Goal: Register for event/course

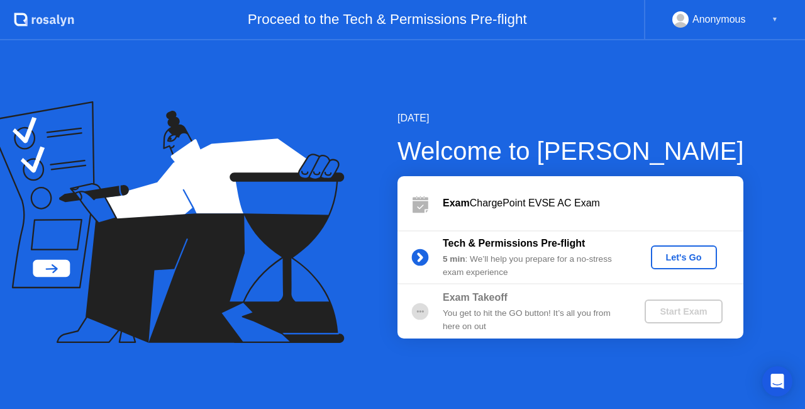
click at [674, 243] on div "Tech & Permissions Pre-flight 5 min : We’ll help you prepare for a no-stress ex…" at bounding box center [570, 257] width 346 height 54
click at [674, 242] on div "Tech & Permissions Pre-flight 5 min : We’ll help you prepare for a no-stress ex…" at bounding box center [570, 257] width 346 height 54
click at [675, 258] on div "Let's Go" at bounding box center [684, 257] width 56 height 10
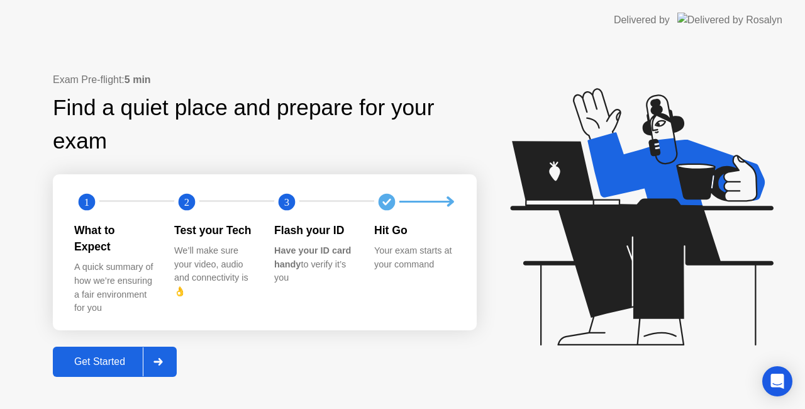
click at [106, 356] on div "Get Started" at bounding box center [100, 361] width 86 height 11
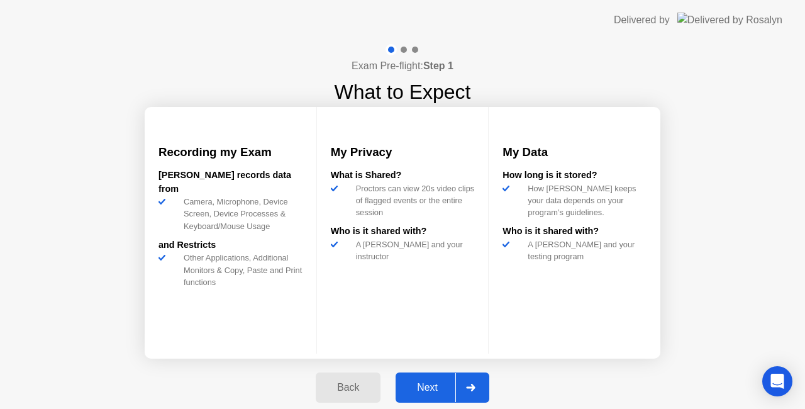
click at [463, 387] on div at bounding box center [470, 387] width 30 height 29
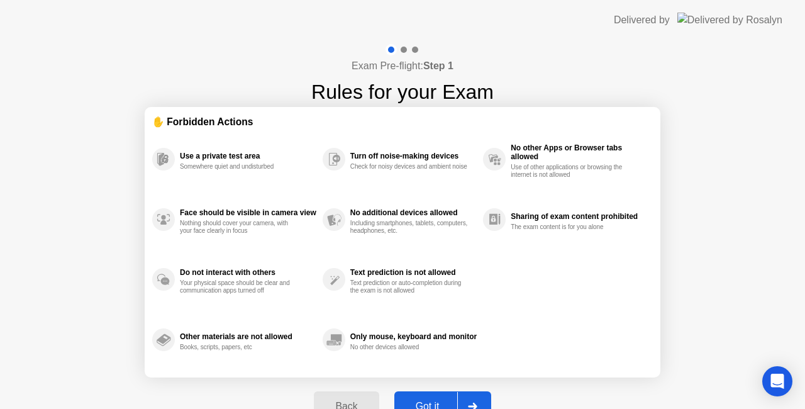
click at [436, 401] on div "Got it" at bounding box center [427, 406] width 59 height 11
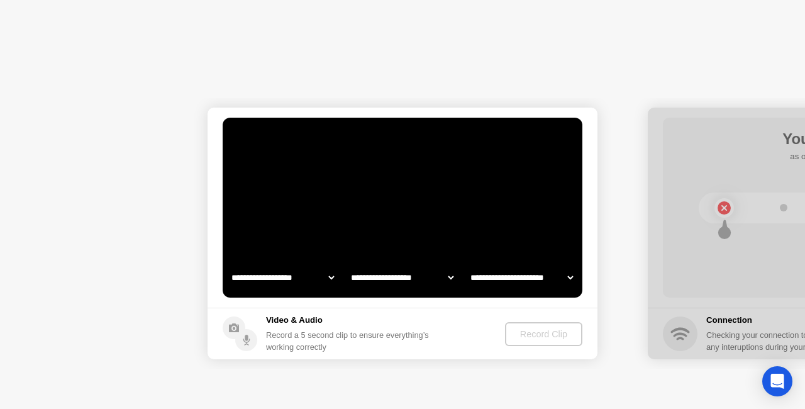
select select "**********"
select select "*******"
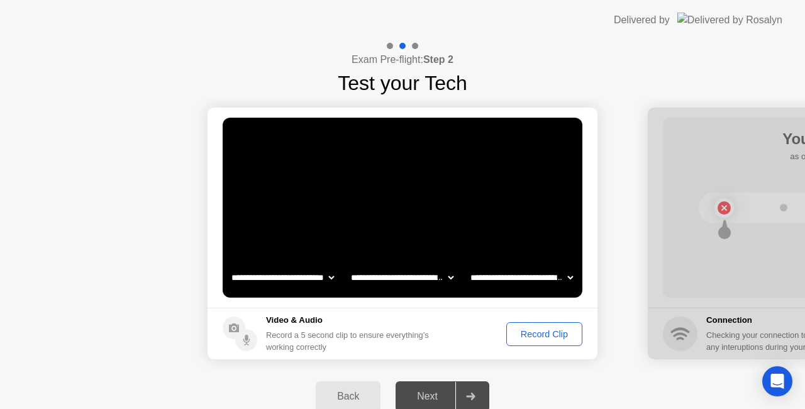
click at [554, 335] on div "Record Clip" at bounding box center [544, 334] width 67 height 10
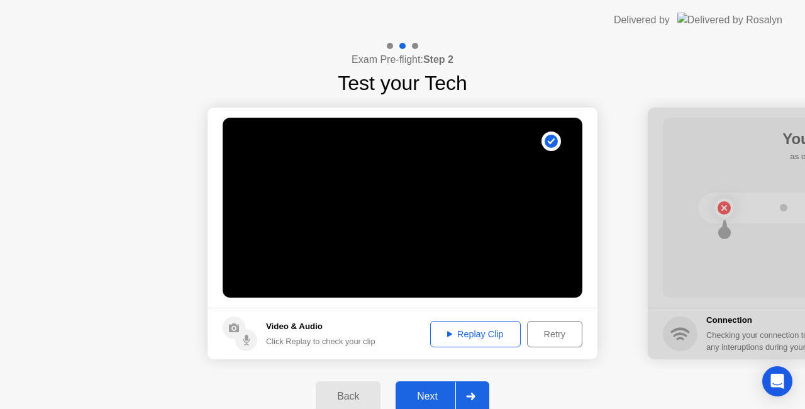
click at [487, 336] on div "Replay Clip" at bounding box center [476, 334] width 82 height 10
click at [556, 337] on div "Retry" at bounding box center [554, 334] width 47 height 10
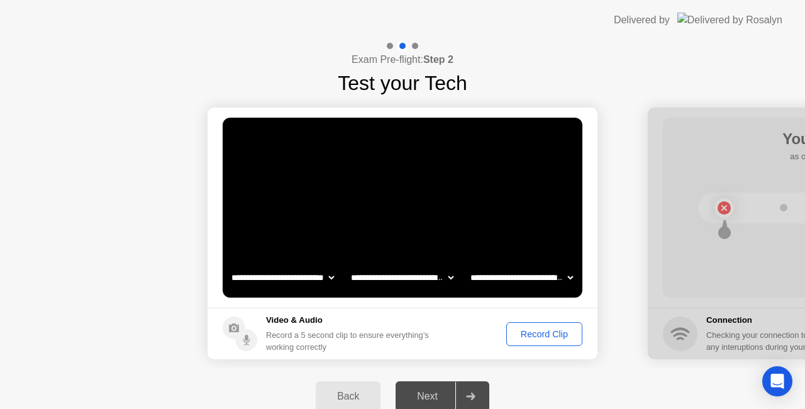
click at [552, 335] on div "Record Clip" at bounding box center [544, 334] width 67 height 10
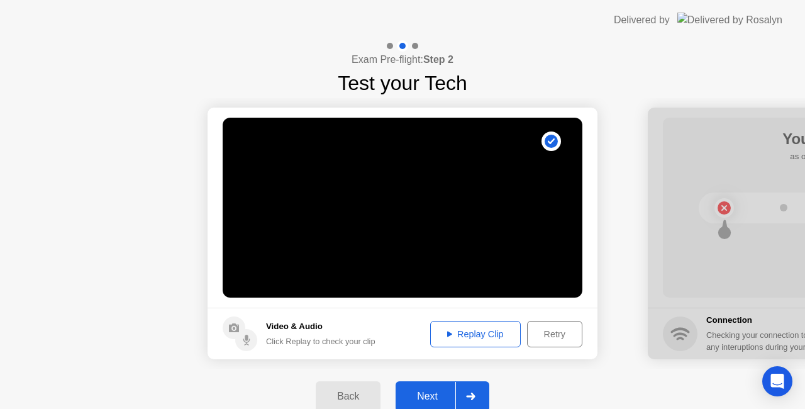
click at [491, 335] on div "Replay Clip" at bounding box center [476, 334] width 82 height 10
click at [470, 339] on div "Replay Clip" at bounding box center [476, 334] width 82 height 10
click at [511, 329] on div "Replay Clip" at bounding box center [476, 334] width 82 height 10
click at [477, 399] on div at bounding box center [470, 396] width 30 height 29
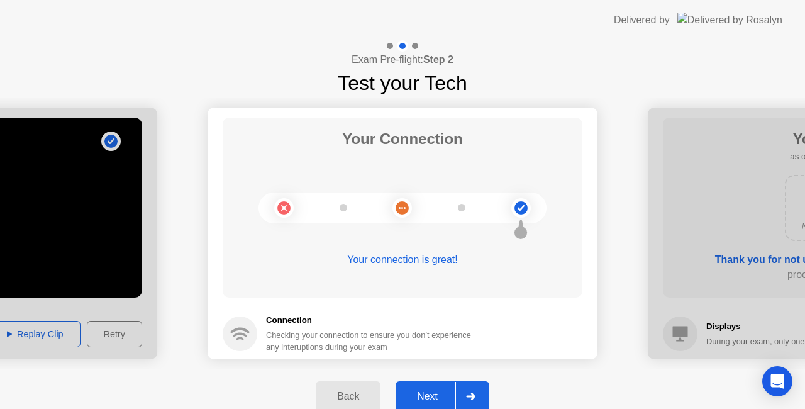
click at [636, 55] on div "Exam Pre-flight: Step 2 Test your Tech" at bounding box center [402, 69] width 805 height 58
click at [538, 391] on div "Back Next" at bounding box center [402, 396] width 805 height 55
click at [552, 372] on div "Back Next" at bounding box center [402, 396] width 805 height 55
click at [615, 74] on div "Exam Pre-flight: Step 2 Test your Tech" at bounding box center [402, 69] width 805 height 58
click at [601, 84] on div "Exam Pre-flight: Step 2 Test your Tech" at bounding box center [402, 69] width 805 height 58
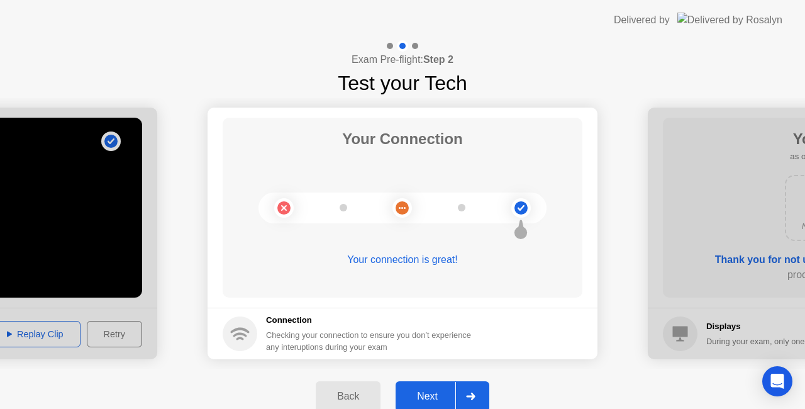
drag, startPoint x: 638, startPoint y: 95, endPoint x: 641, endPoint y: 108, distance: 13.4
click at [642, 103] on div "**********" at bounding box center [402, 232] width 805 height 384
click at [472, 385] on div at bounding box center [470, 396] width 30 height 29
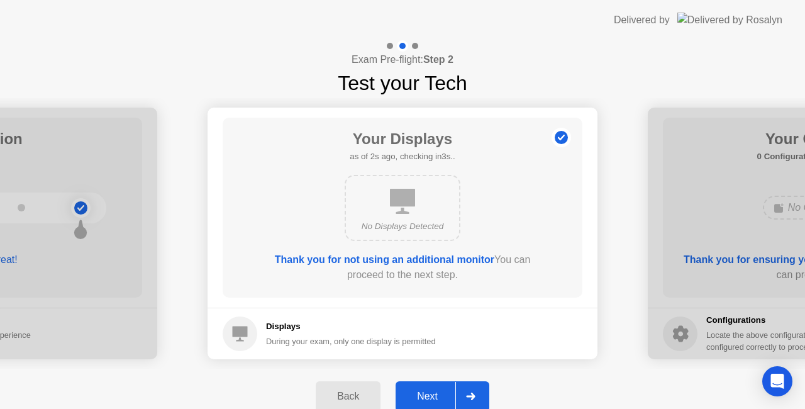
click at [447, 402] on div "Next" at bounding box center [427, 396] width 56 height 11
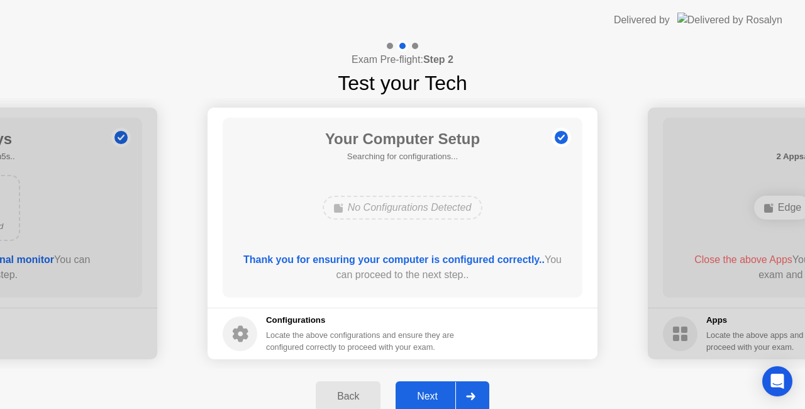
click at [447, 402] on div "Next" at bounding box center [427, 396] width 56 height 11
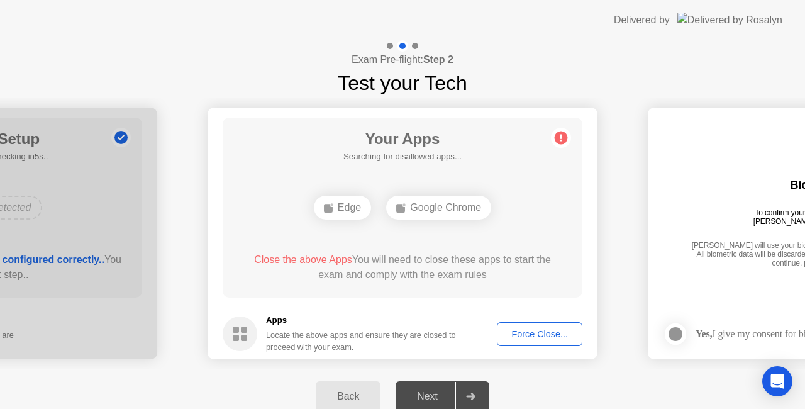
click at [538, 326] on button "Force Close..." at bounding box center [540, 334] width 86 height 24
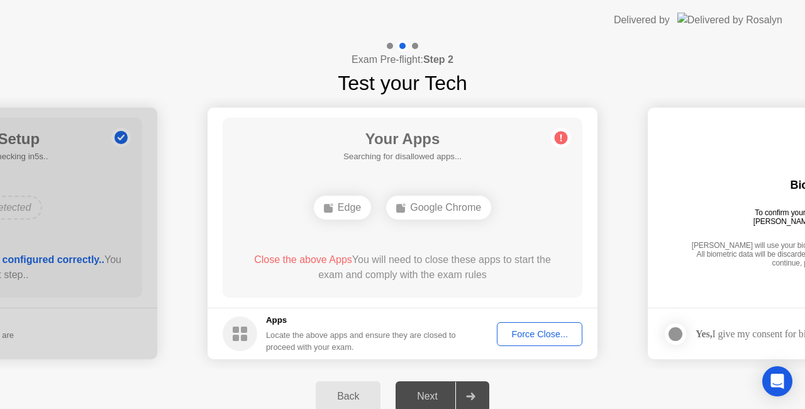
click at [547, 331] on div "Force Close..." at bounding box center [539, 334] width 77 height 10
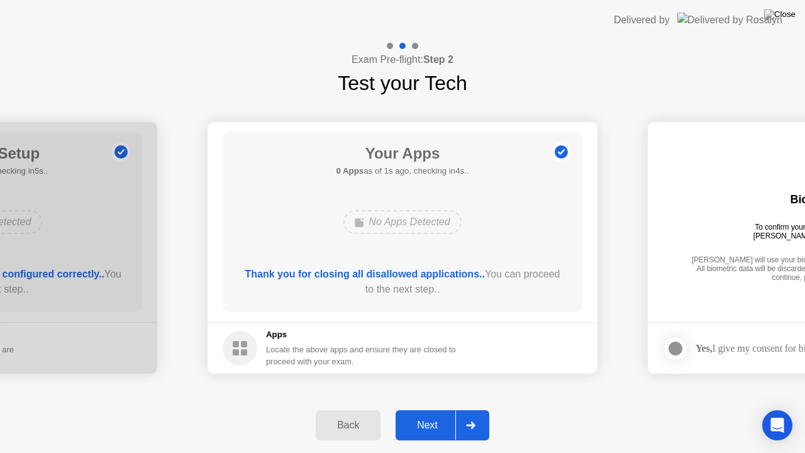
click at [477, 408] on div at bounding box center [470, 425] width 30 height 29
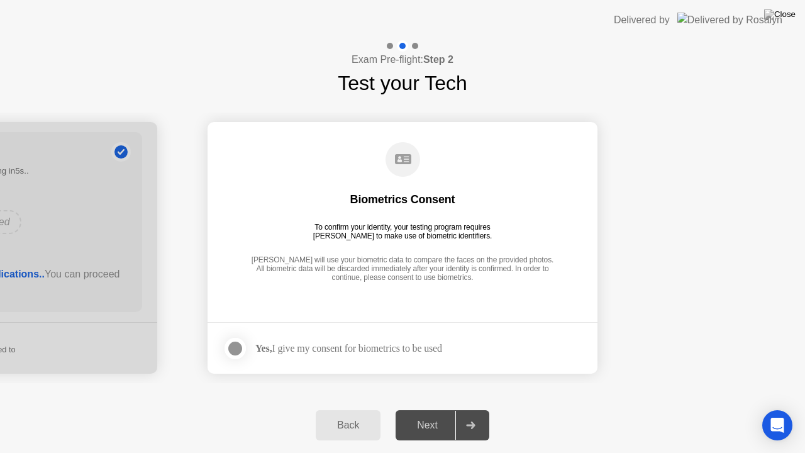
click at [235, 345] on div at bounding box center [235, 348] width 15 height 15
click at [470, 408] on icon at bounding box center [470, 425] width 9 height 8
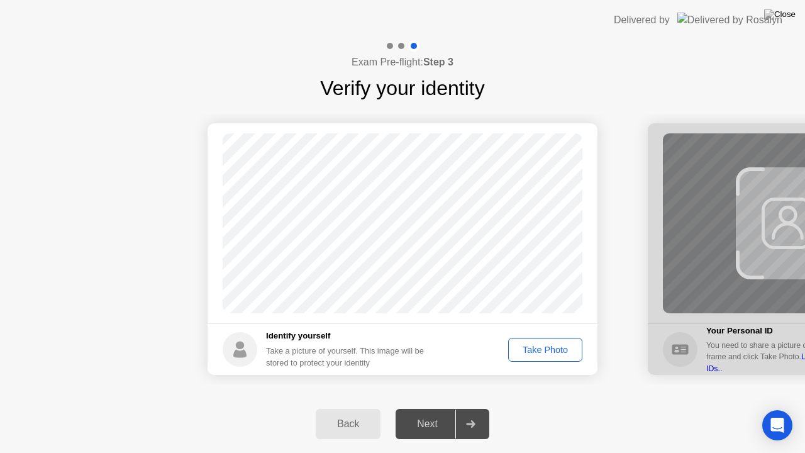
click at [537, 350] on div "Take Photo" at bounding box center [545, 350] width 65 height 10
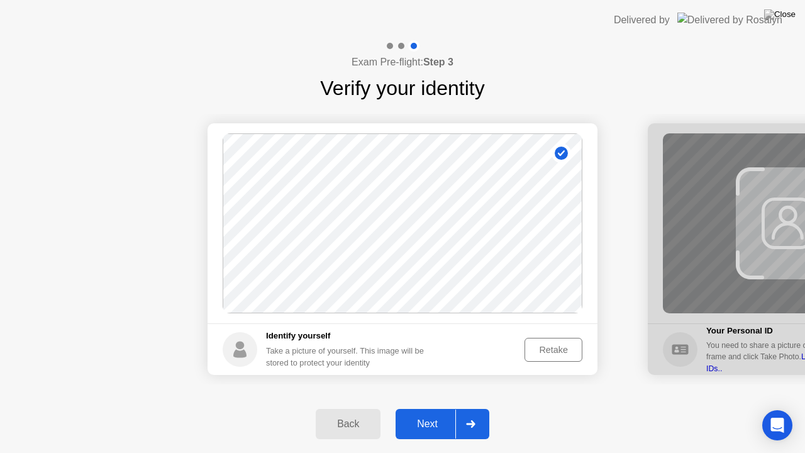
click at [483, 408] on div at bounding box center [470, 423] width 30 height 29
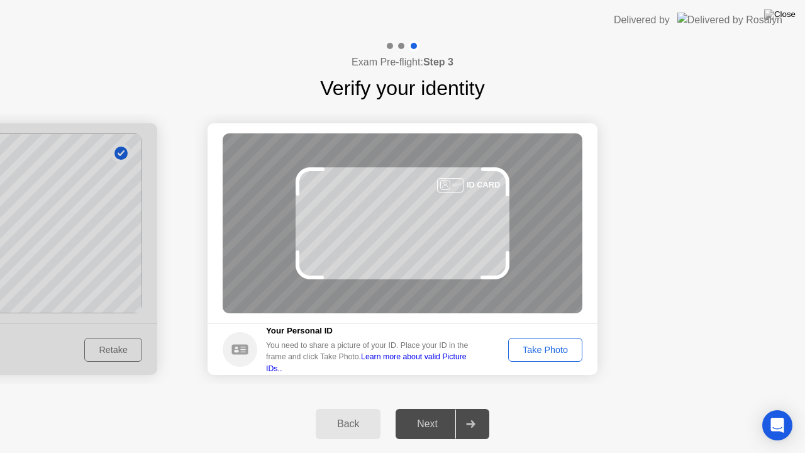
click at [533, 355] on div "Take Photo" at bounding box center [545, 350] width 65 height 10
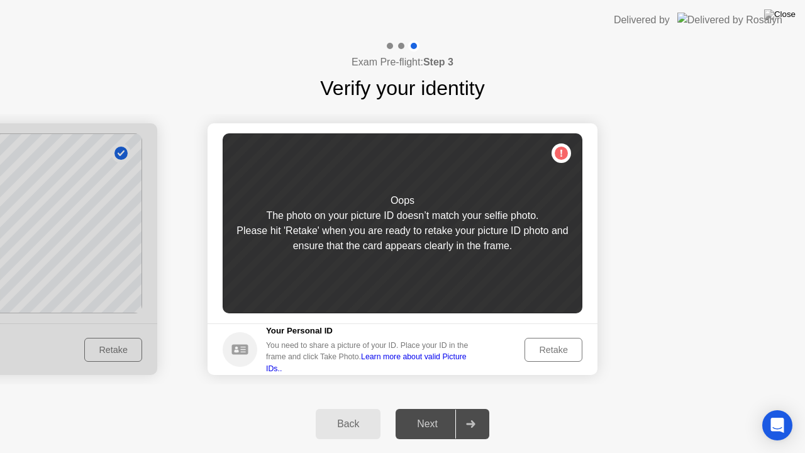
click at [553, 345] on div "Retake" at bounding box center [553, 350] width 49 height 10
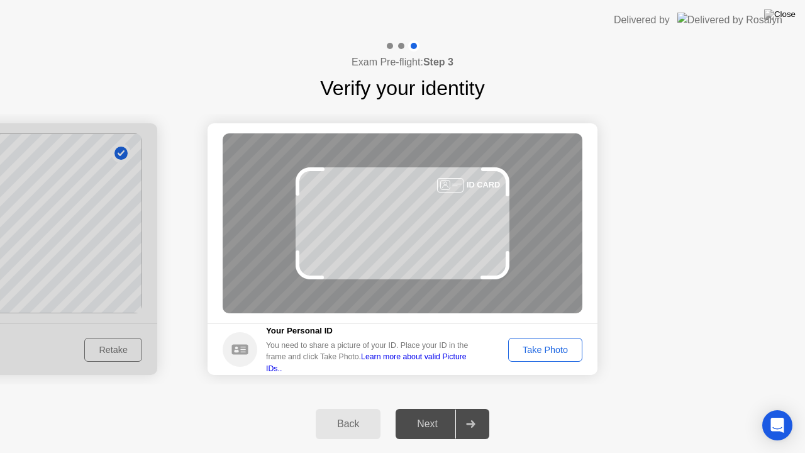
click at [552, 346] on div "Take Photo" at bounding box center [545, 350] width 65 height 10
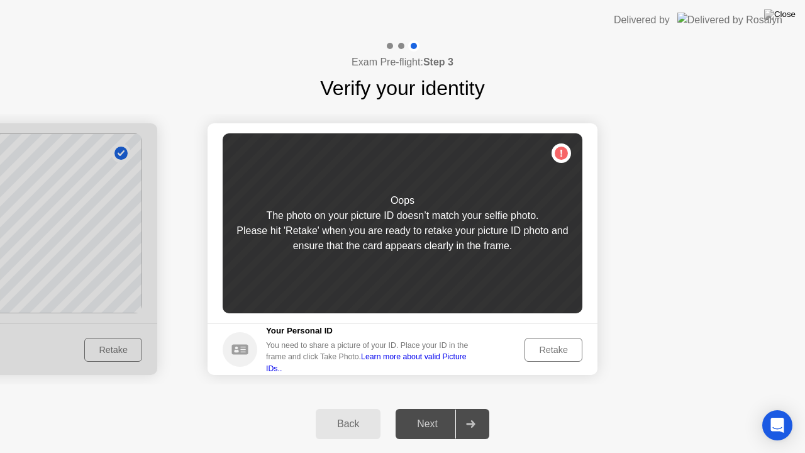
click at [548, 352] on div "Retake" at bounding box center [553, 350] width 49 height 10
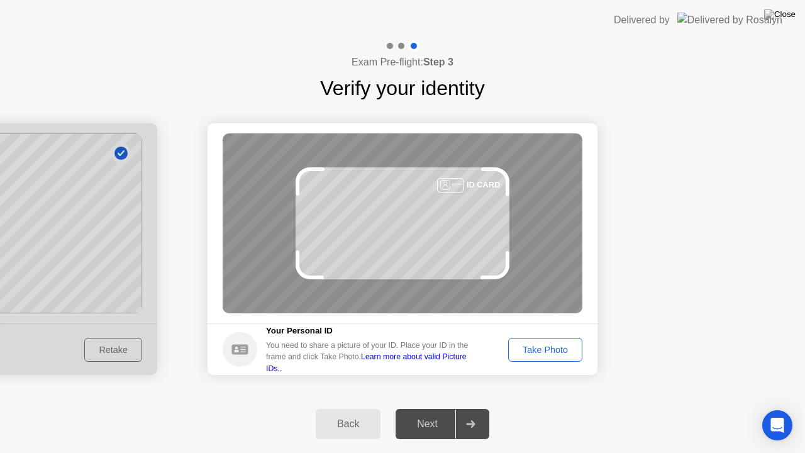
click at [542, 352] on div "Take Photo" at bounding box center [545, 350] width 65 height 10
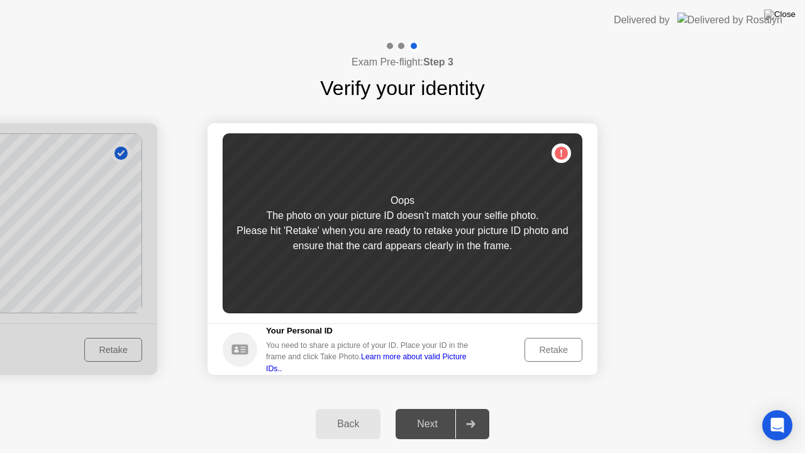
click at [556, 345] on div "Retake" at bounding box center [553, 350] width 49 height 10
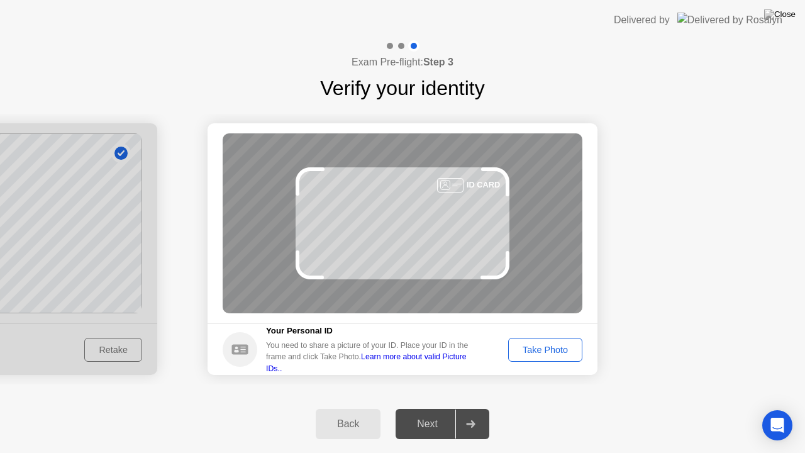
click at [556, 345] on div "Take Photo" at bounding box center [545, 350] width 65 height 10
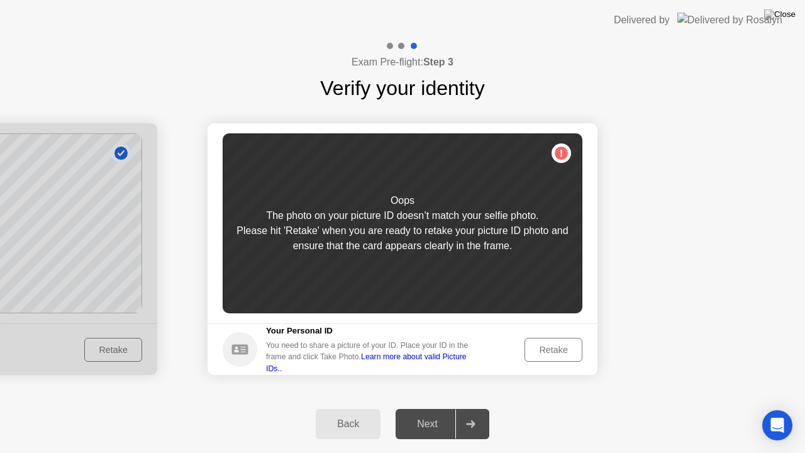
click at [548, 347] on div "Retake" at bounding box center [553, 350] width 49 height 10
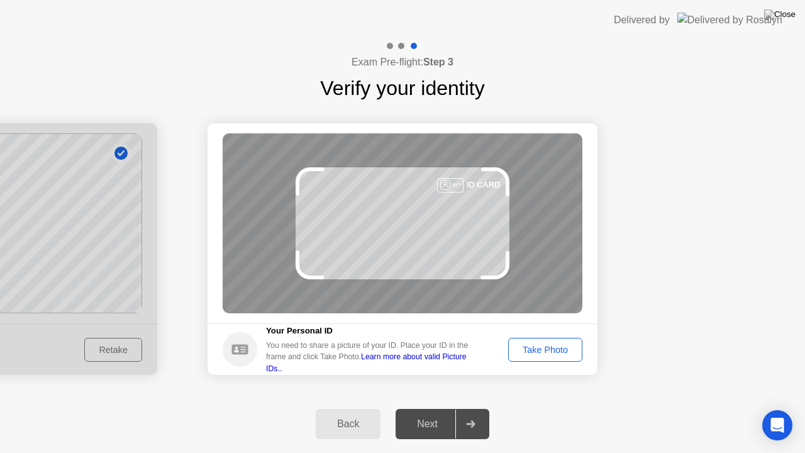
click at [575, 345] on div "Take Photo" at bounding box center [545, 350] width 65 height 10
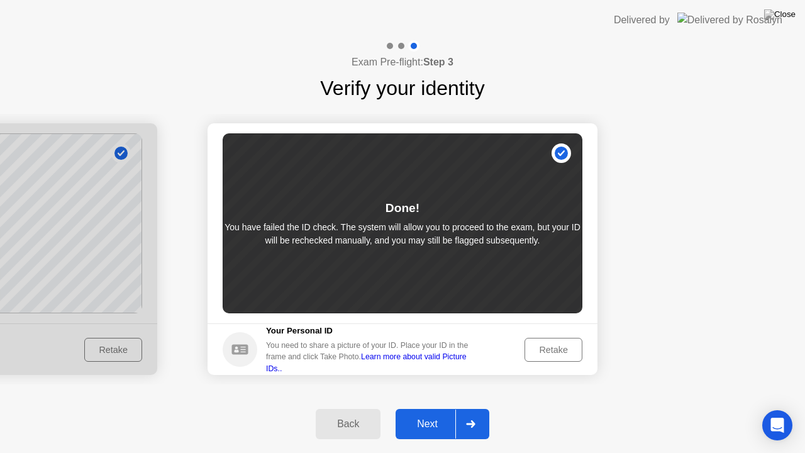
drag, startPoint x: 472, startPoint y: 411, endPoint x: 454, endPoint y: 425, distance: 22.9
click at [454, 408] on button "Next" at bounding box center [443, 424] width 94 height 30
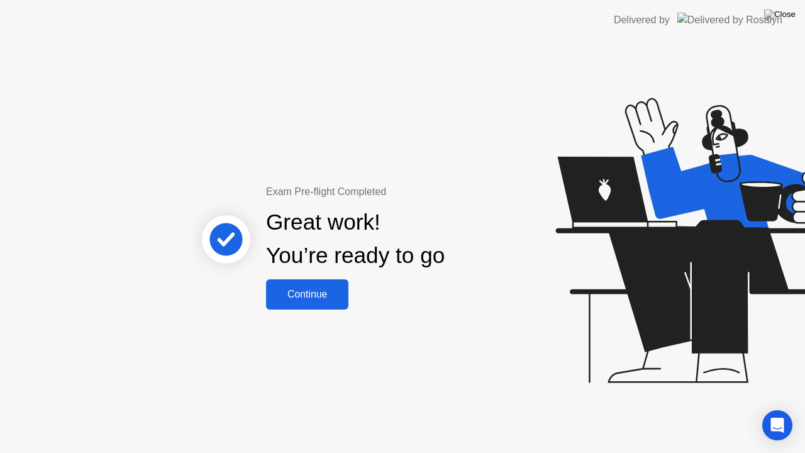
click at [290, 295] on div "Continue" at bounding box center [307, 294] width 75 height 11
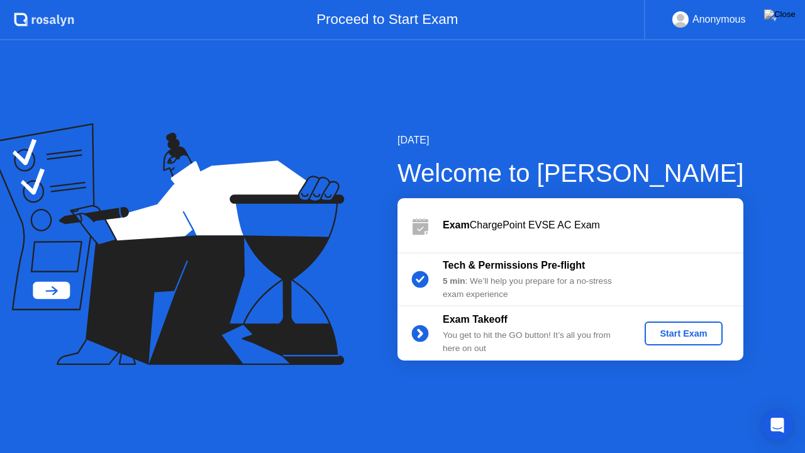
click at [676, 333] on div "Start Exam" at bounding box center [683, 333] width 67 height 10
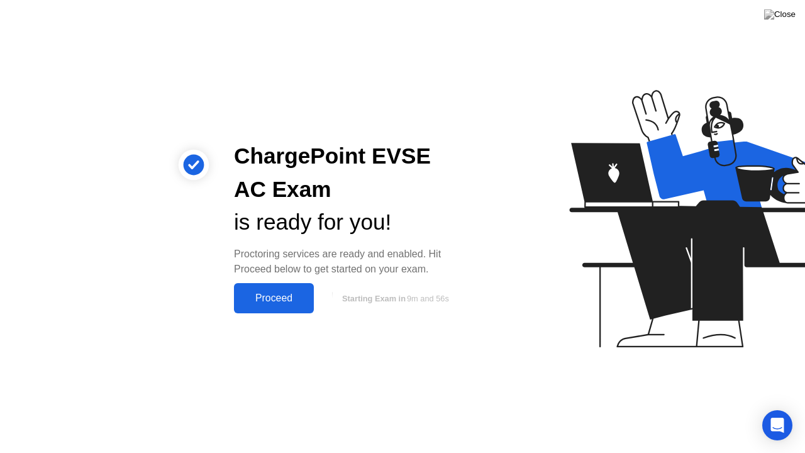
click at [288, 296] on div "Proceed" at bounding box center [274, 297] width 72 height 11
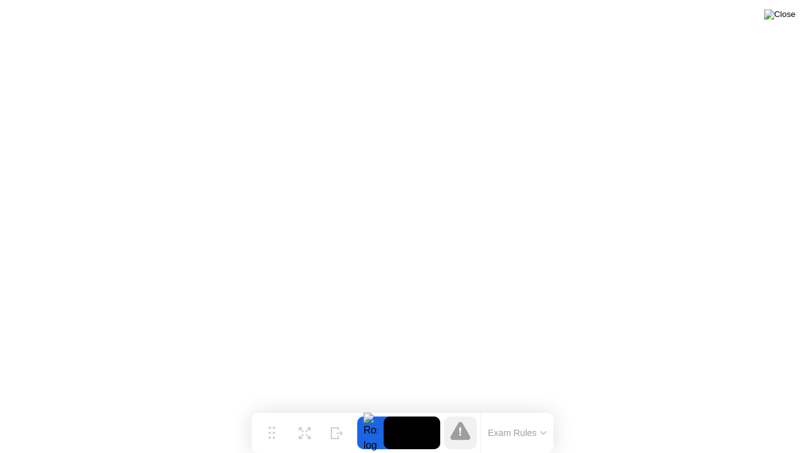
click at [787, 14] on img at bounding box center [779, 14] width 31 height 10
click at [785, 13] on img at bounding box center [779, 14] width 31 height 10
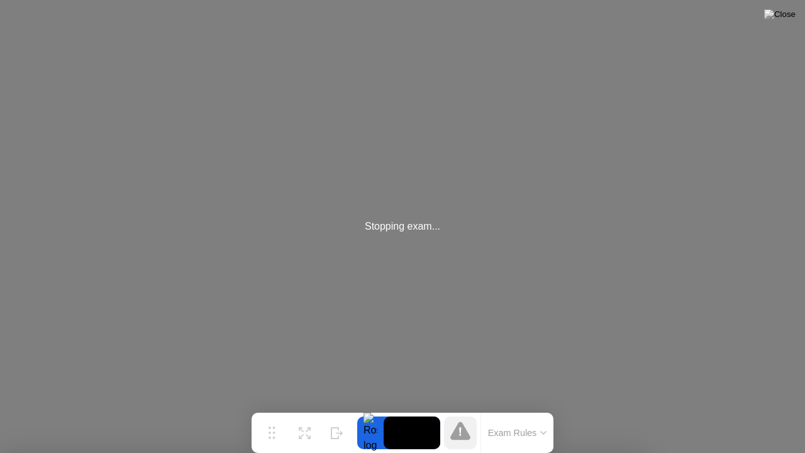
click at [785, 19] on img at bounding box center [779, 14] width 31 height 10
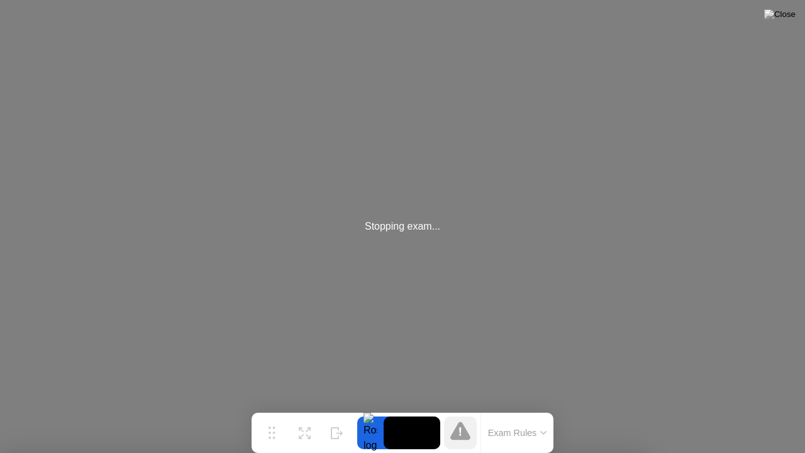
click at [436, 249] on div "Stopping exam..." at bounding box center [402, 226] width 805 height 453
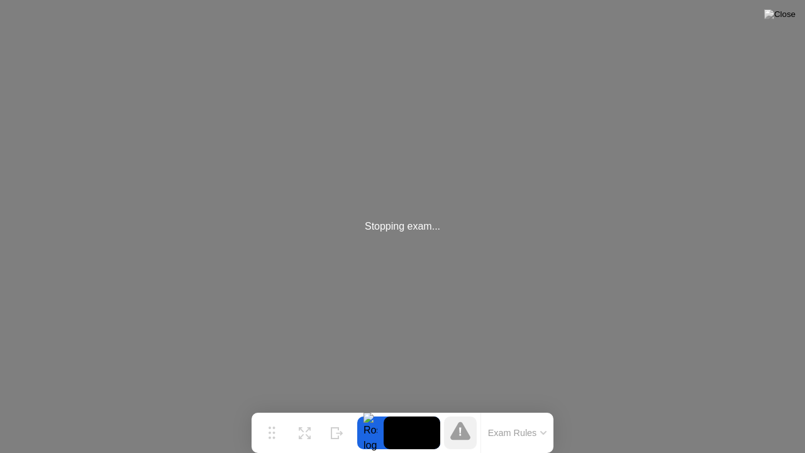
click at [532, 408] on button "Exam Rules" at bounding box center [517, 432] width 67 height 11
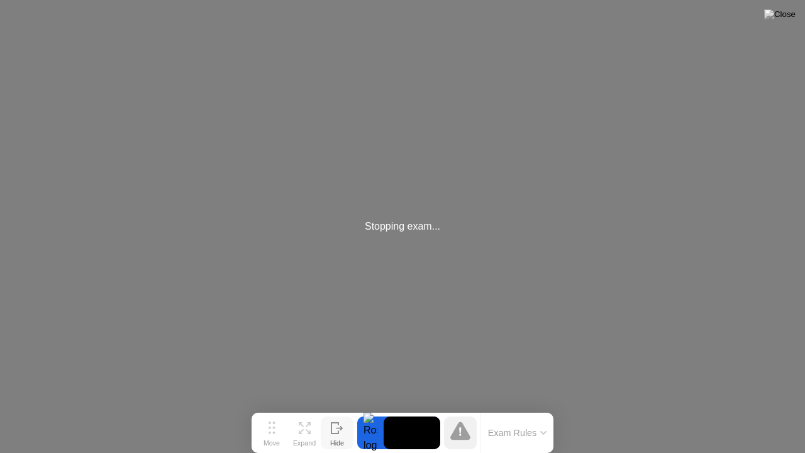
click at [332, 408] on icon at bounding box center [337, 428] width 13 height 12
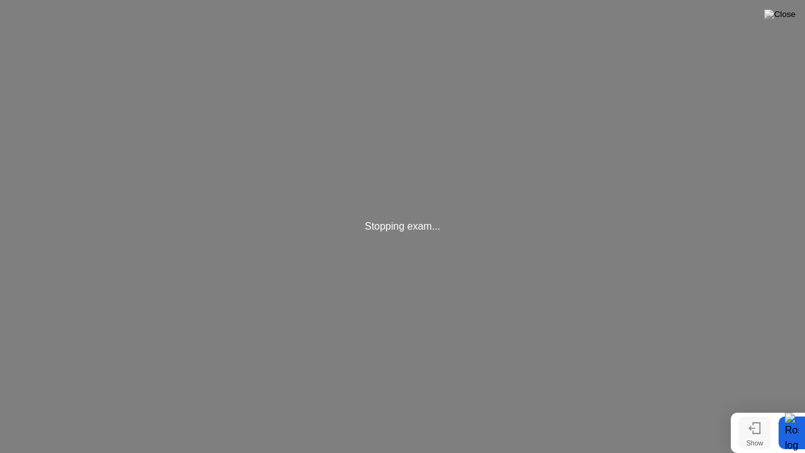
click at [764, 408] on div "Show" at bounding box center [755, 443] width 17 height 8
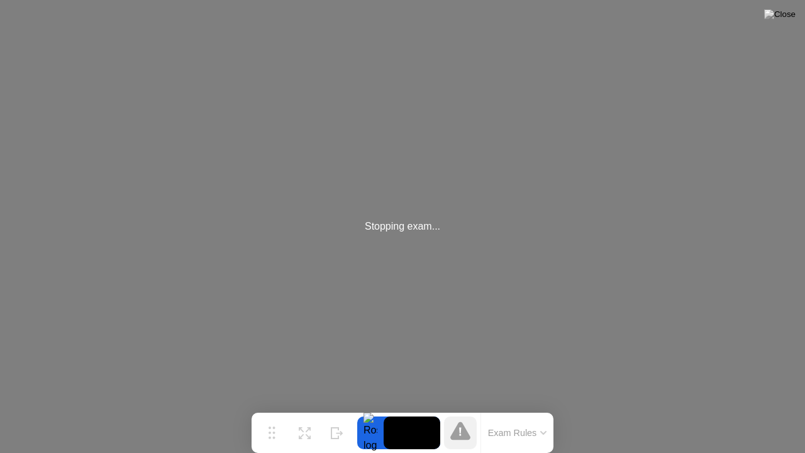
click at [399, 408] on video at bounding box center [412, 432] width 57 height 33
click at [384, 408] on video at bounding box center [412, 432] width 57 height 33
click at [369, 408] on div at bounding box center [370, 432] width 26 height 33
click at [306, 408] on div "Expand" at bounding box center [304, 443] width 23 height 8
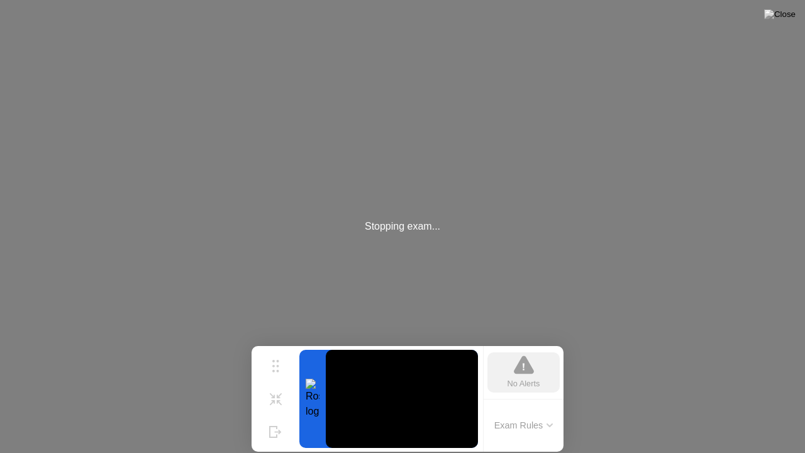
click at [517, 381] on div "No Alerts" at bounding box center [524, 383] width 33 height 12
click at [372, 403] on video at bounding box center [402, 399] width 152 height 98
click at [281, 397] on icon at bounding box center [276, 394] width 12 height 12
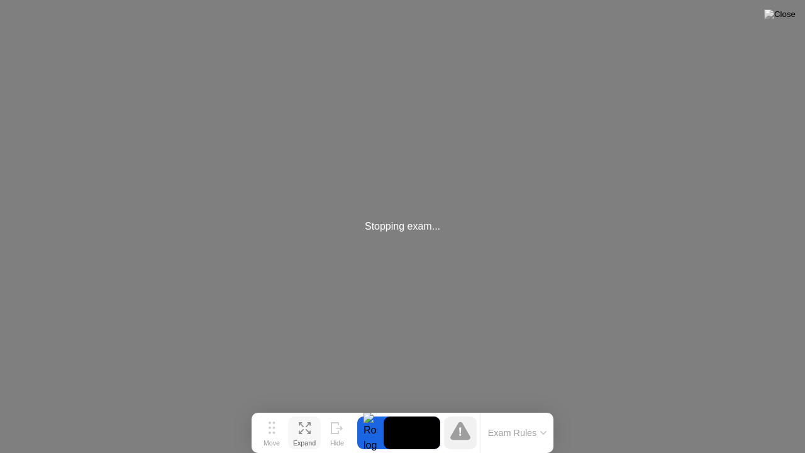
drag, startPoint x: 605, startPoint y: 250, endPoint x: 599, endPoint y: 275, distance: 25.9
